Goal: Information Seeking & Learning: Learn about a topic

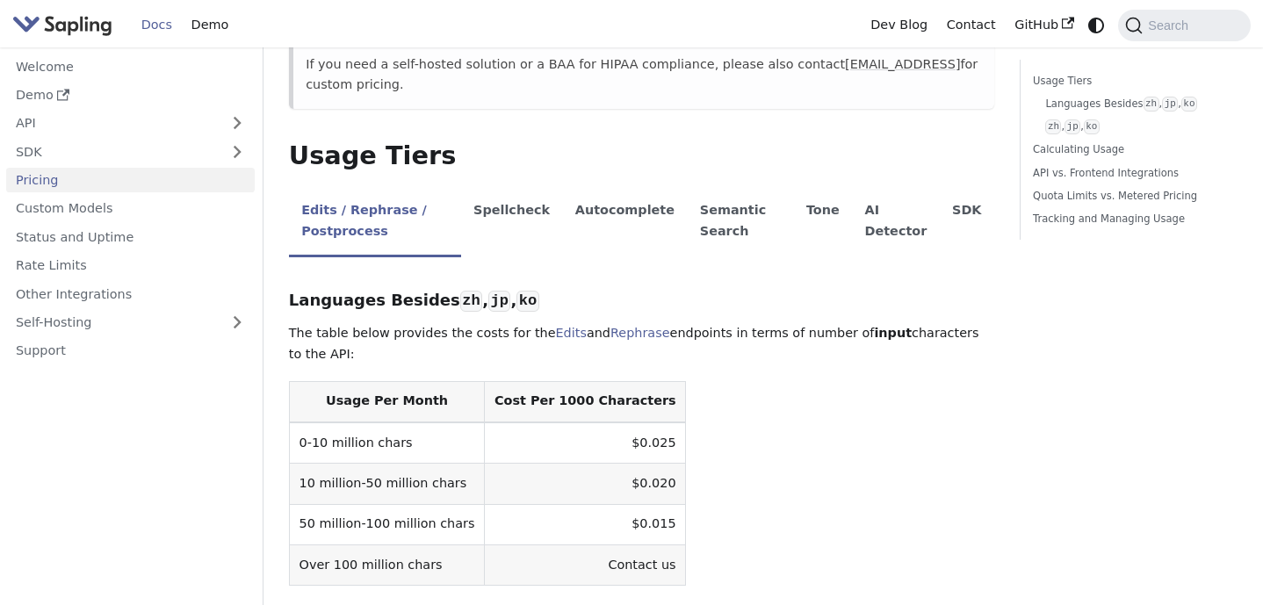
scroll to position [352, 0]
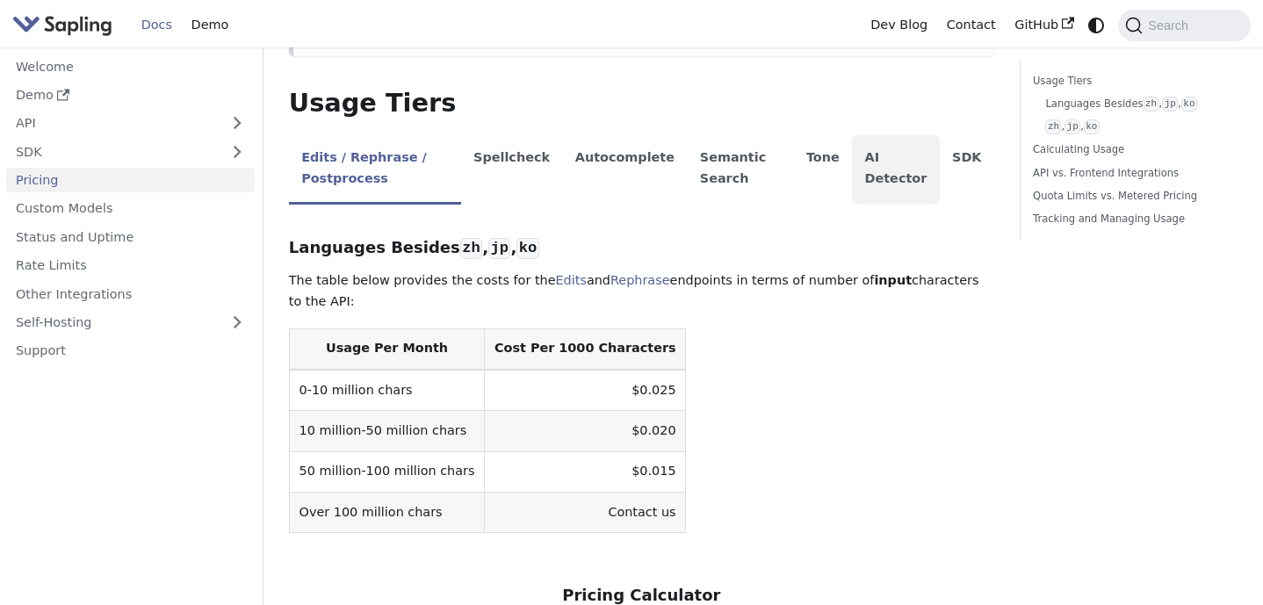
click at [886, 164] on li "AI Detector" at bounding box center [896, 169] width 88 height 69
click at [879, 164] on li "AI Detector" at bounding box center [896, 169] width 88 height 69
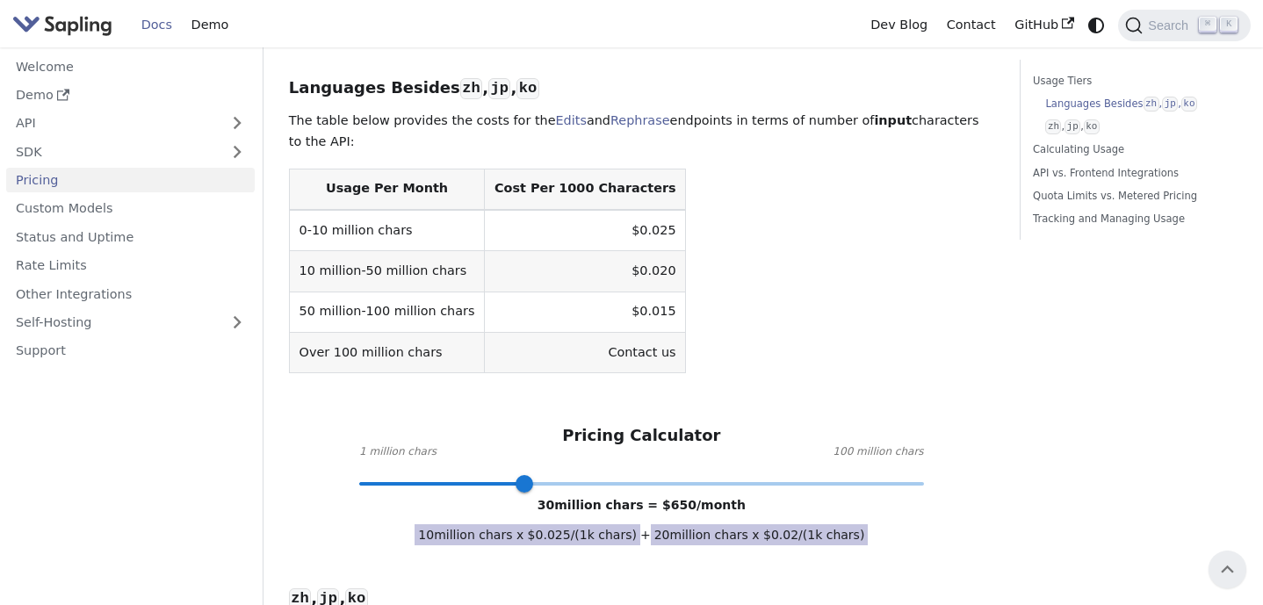
scroll to position [503, 0]
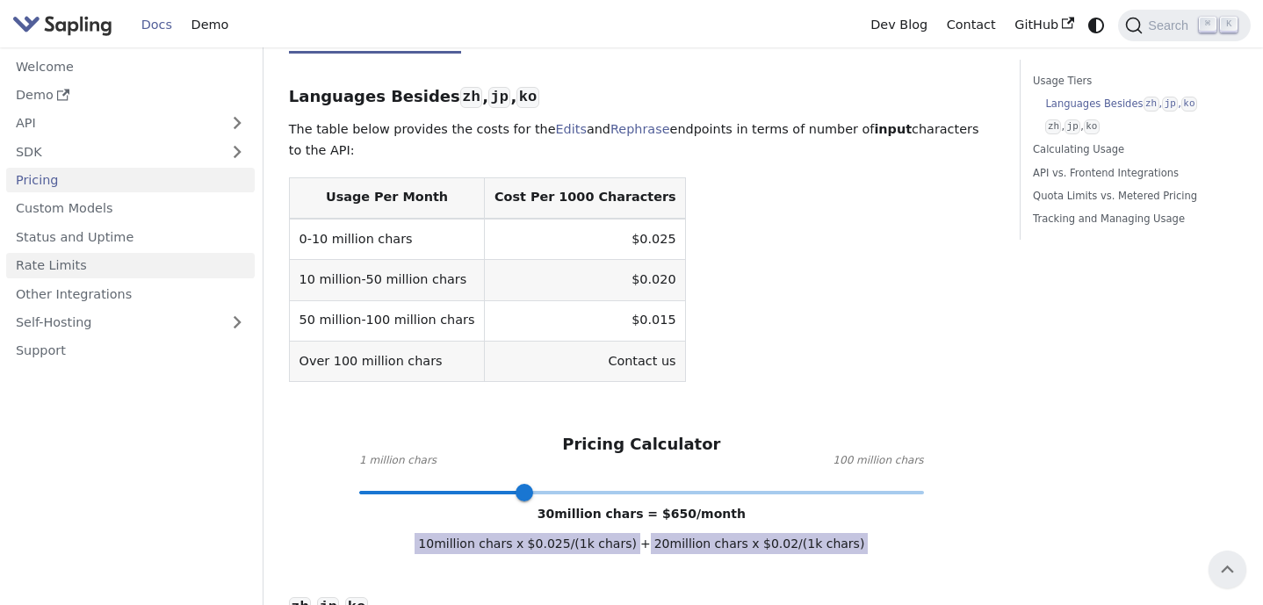
click at [72, 266] on link "Rate Limits" at bounding box center [130, 265] width 249 height 25
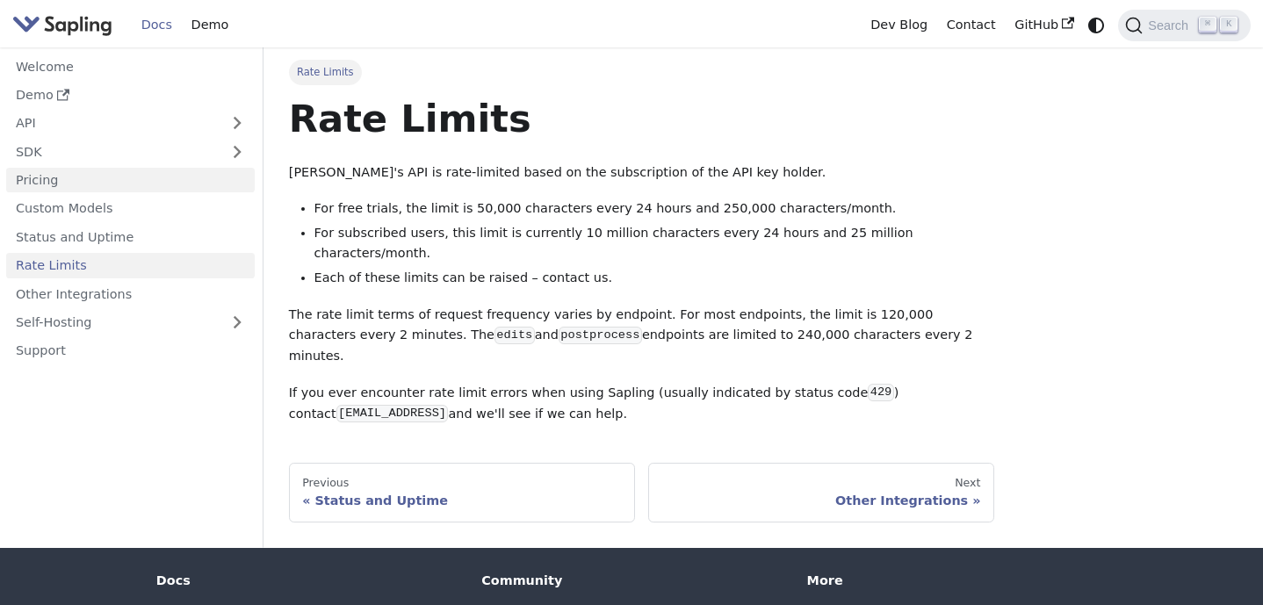
click at [50, 181] on link "Pricing" at bounding box center [130, 180] width 249 height 25
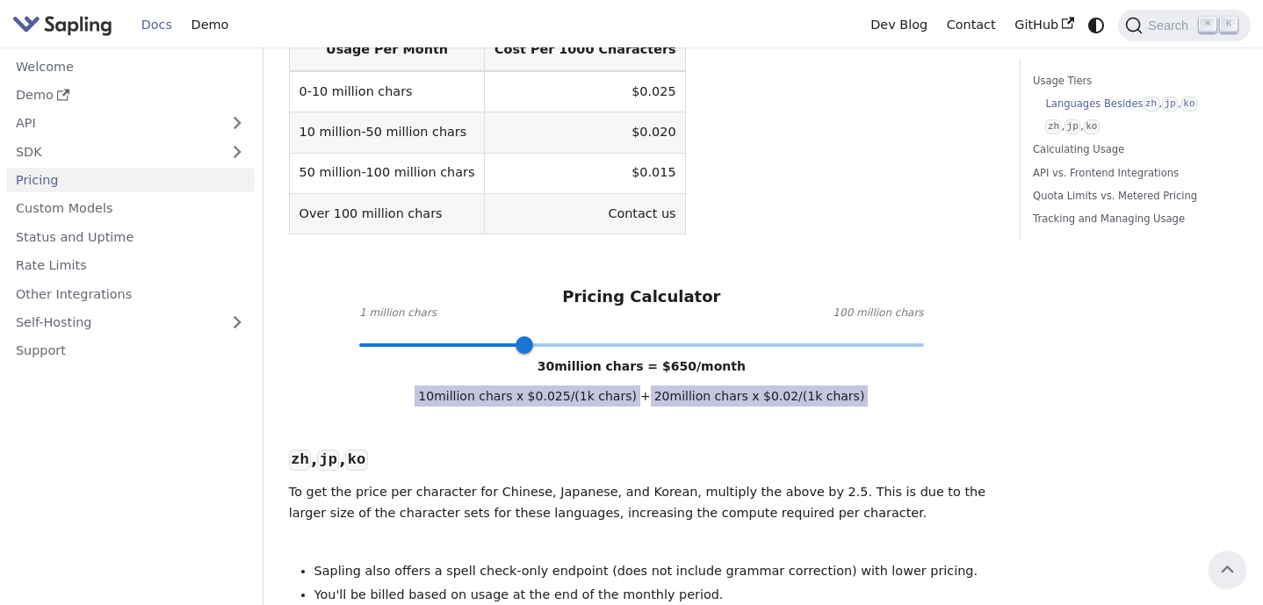
scroll to position [506, 0]
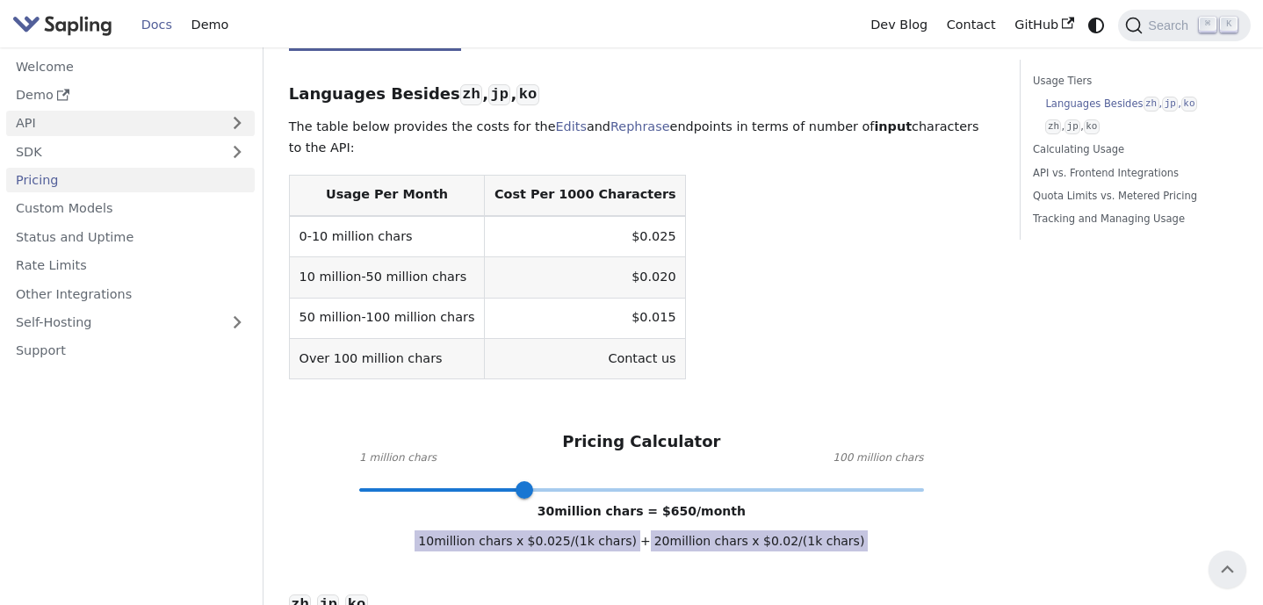
click at [199, 124] on link "API" at bounding box center [112, 123] width 213 height 25
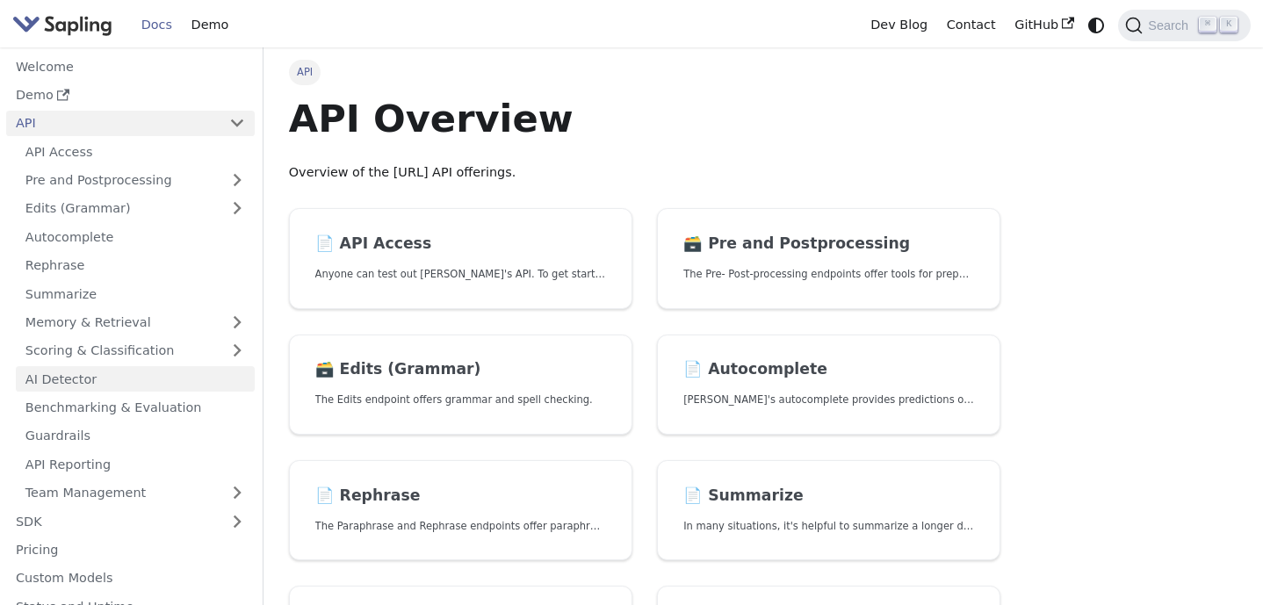
click at [135, 391] on link "AI Detector" at bounding box center [135, 378] width 239 height 25
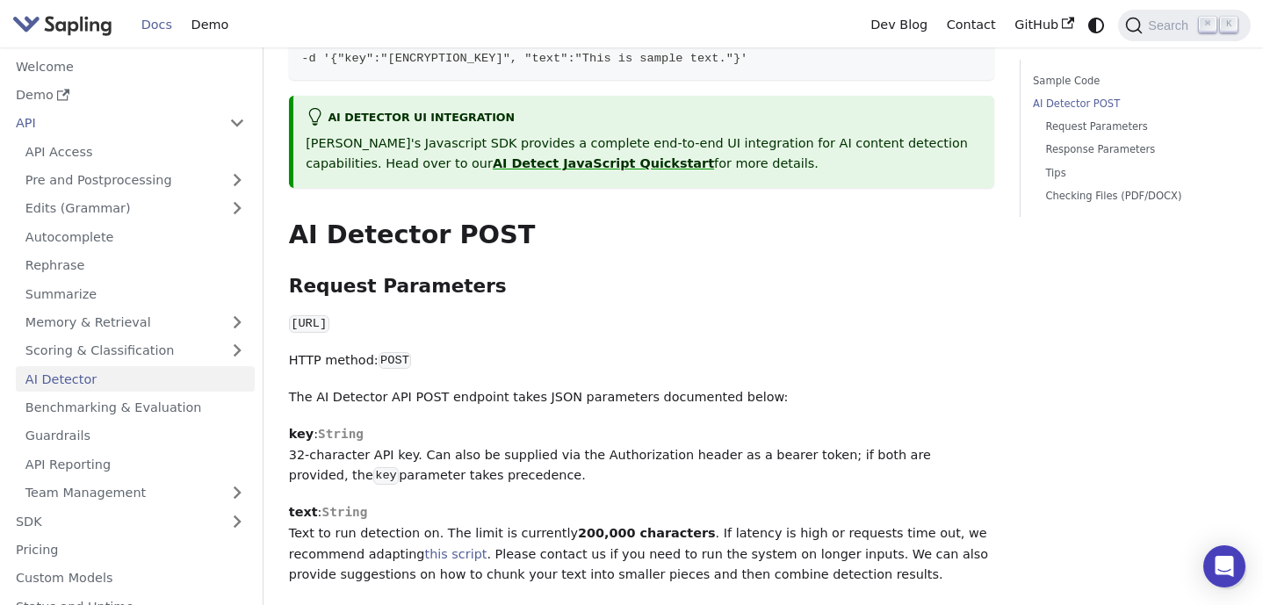
scroll to position [431, 0]
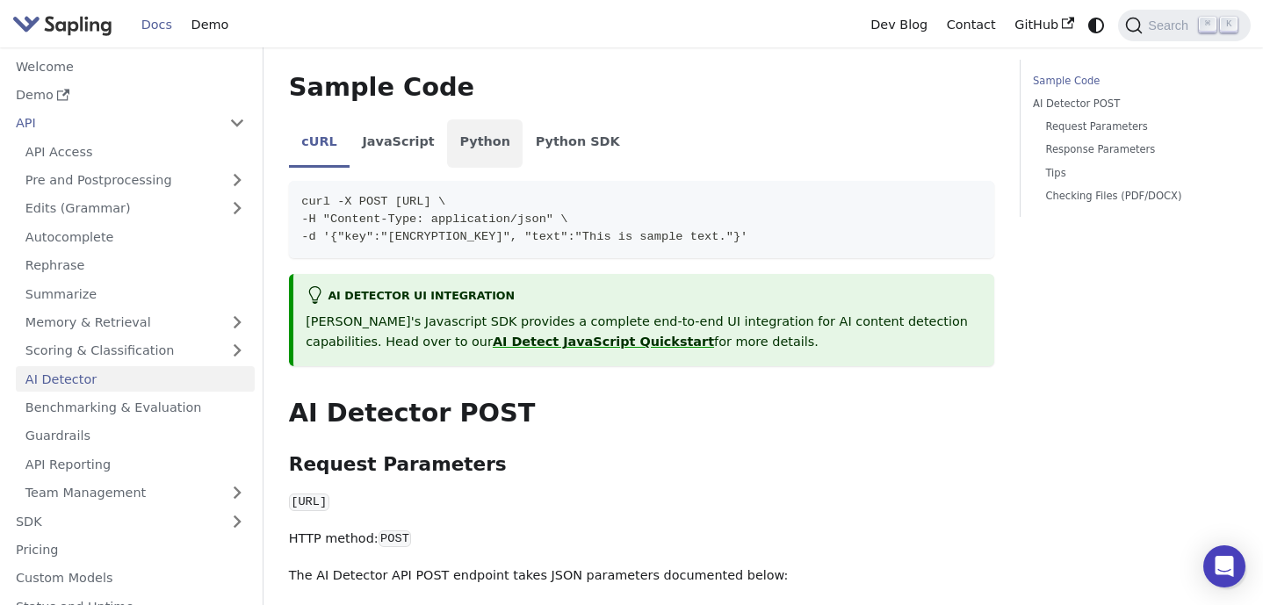
click at [485, 133] on li "Python" at bounding box center [485, 143] width 76 height 49
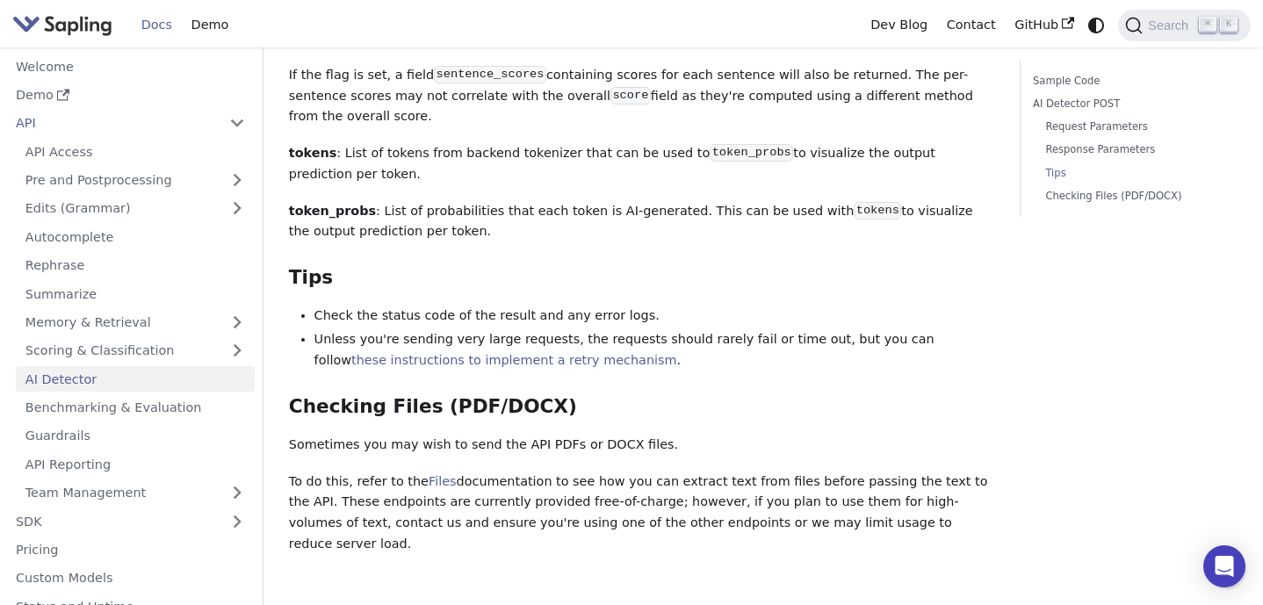
scroll to position [2350, 0]
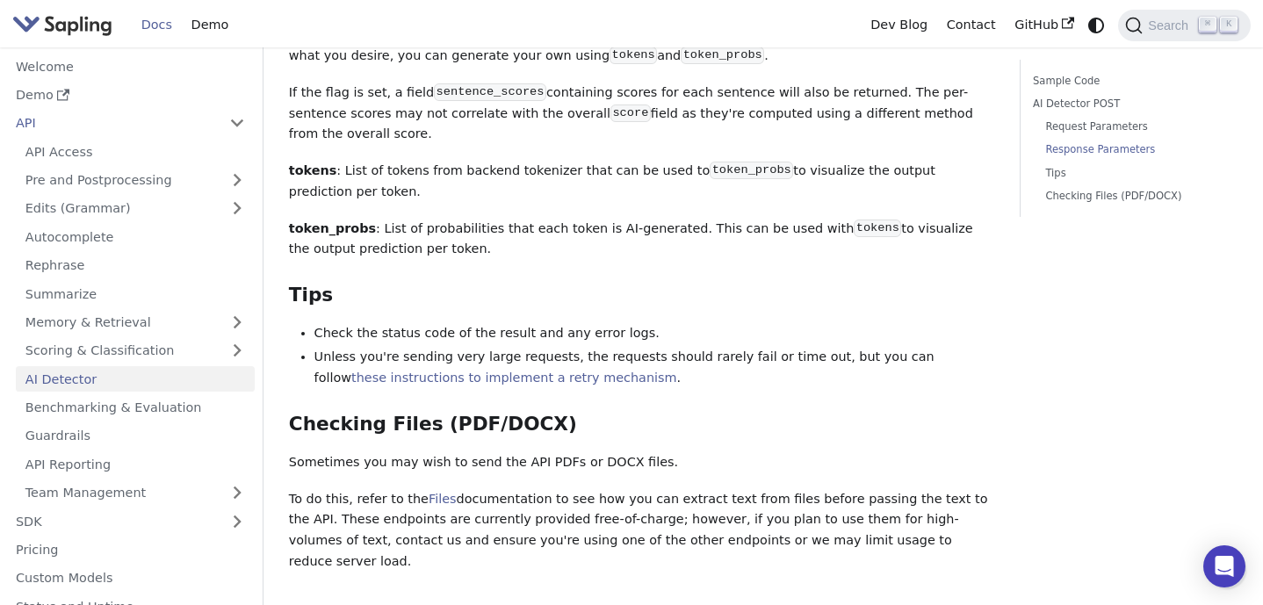
drag, startPoint x: 648, startPoint y: 242, endPoint x: 810, endPoint y: 240, distance: 161.7
click at [810, 240] on p "token_probs : List of probabilities that each token is AI-generated. This can b…" at bounding box center [642, 240] width 706 height 42
click at [770, 240] on p "token_probs : List of probabilities that each token is AI-generated. This can b…" at bounding box center [642, 240] width 706 height 42
